Goal: Go to known website: Access a specific website the user already knows

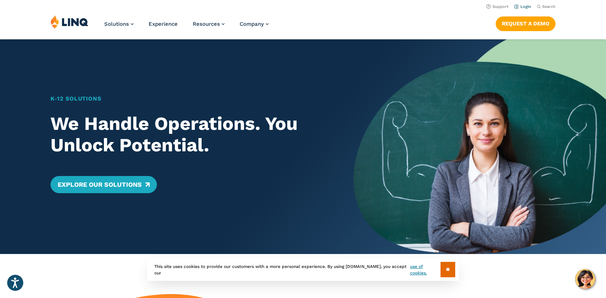
click at [526, 8] on link "Login" at bounding box center [522, 6] width 17 height 5
drag, startPoint x: 294, startPoint y: 179, endPoint x: 297, endPoint y: 175, distance: 4.6
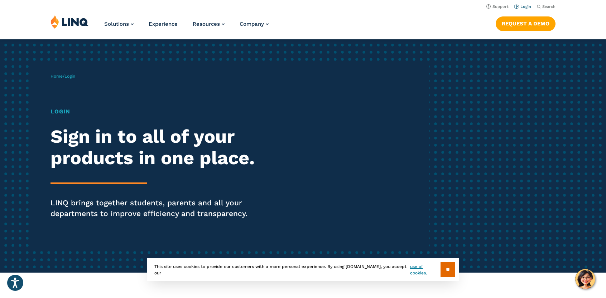
click at [527, 5] on link "Login" at bounding box center [522, 6] width 17 height 5
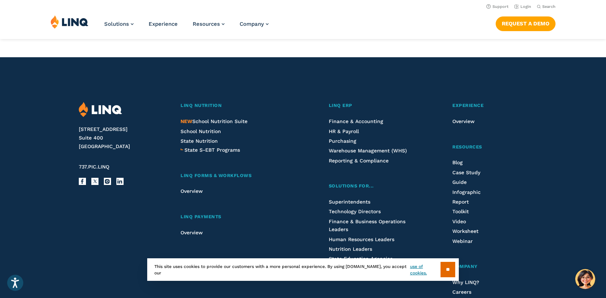
scroll to position [573, 0]
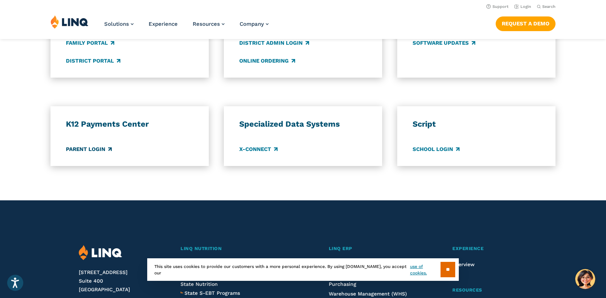
click at [90, 152] on link "Parent Login" at bounding box center [89, 149] width 46 height 8
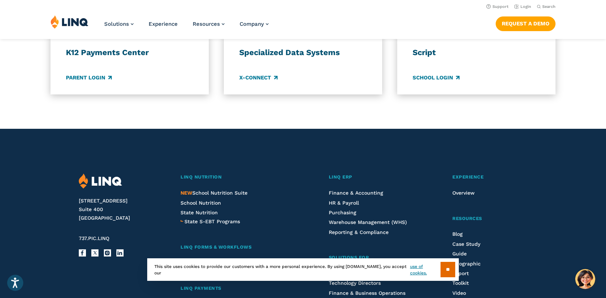
scroll to position [0, 0]
